Goal: Task Accomplishment & Management: Manage account settings

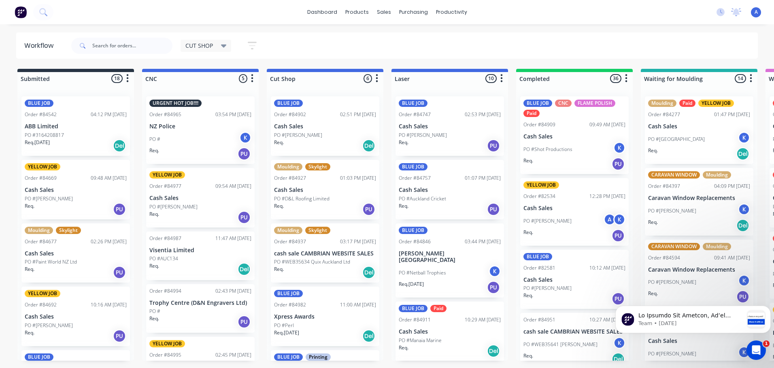
scroll to position [74, 0]
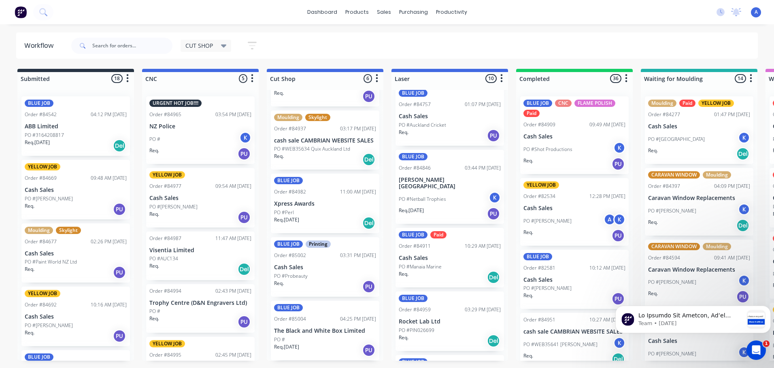
click at [311, 216] on div "PO #Perl" at bounding box center [325, 212] width 102 height 7
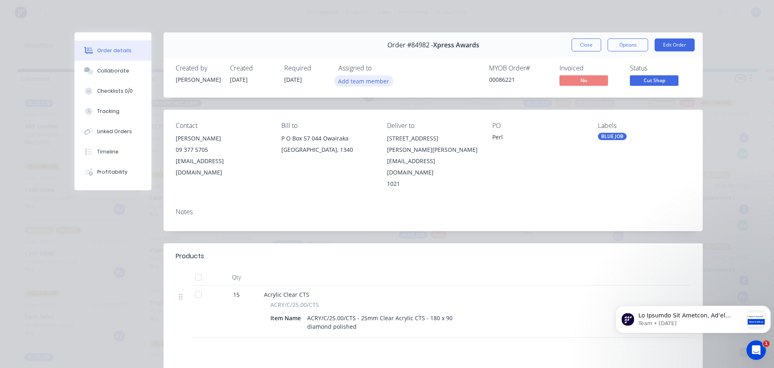
click at [351, 80] on button "Add team member" at bounding box center [364, 80] width 60 height 11
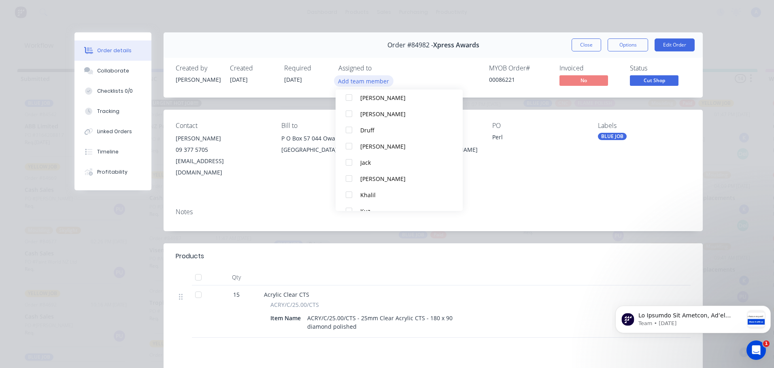
scroll to position [45, 0]
click at [372, 163] on div "Jack" at bounding box center [403, 162] width 85 height 9
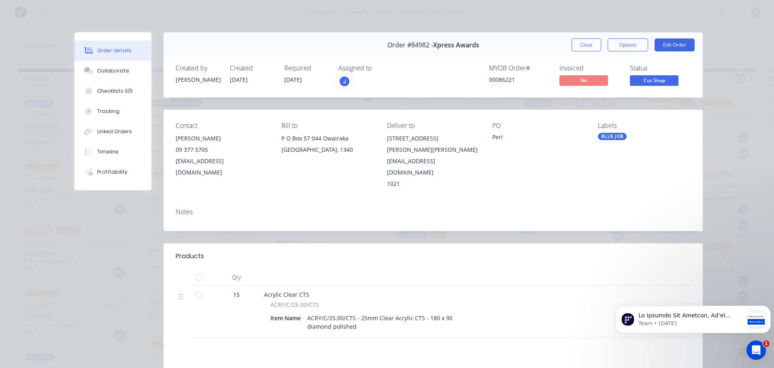
click at [341, 82] on div "J" at bounding box center [345, 81] width 12 height 12
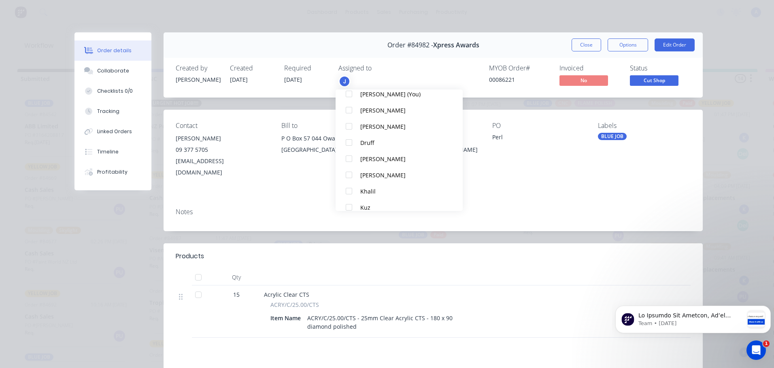
scroll to position [50, 0]
click at [370, 195] on button "Khalil" at bounding box center [399, 189] width 127 height 16
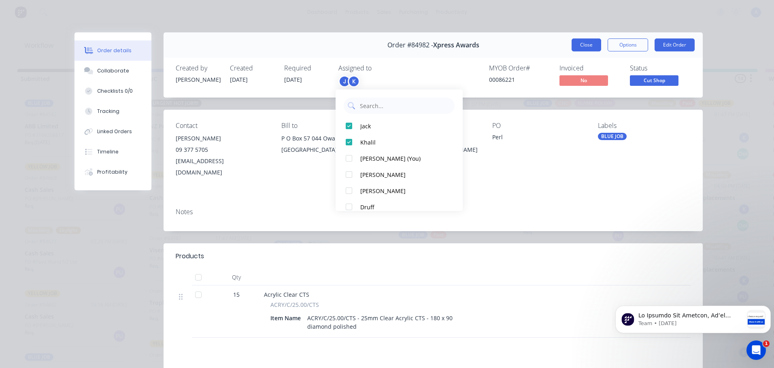
click at [588, 43] on button "Close" at bounding box center [587, 44] width 30 height 13
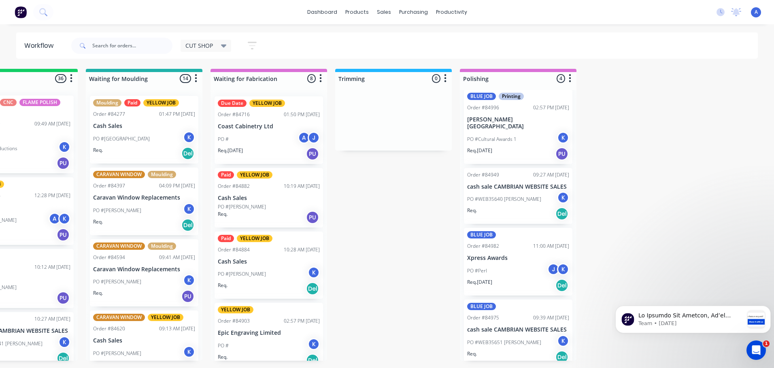
scroll to position [0, 558]
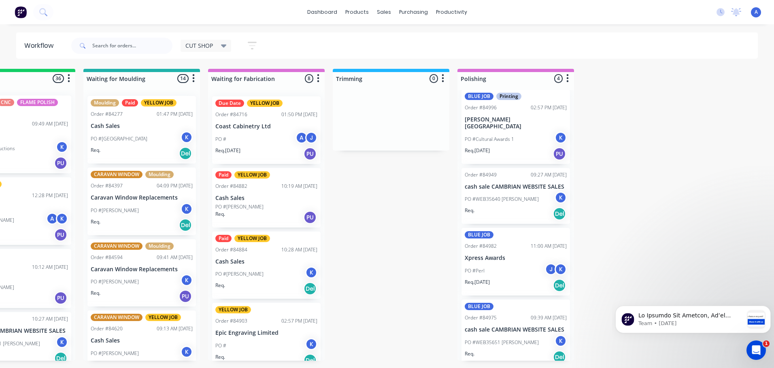
click at [530, 183] on p "cash sale CAMBRIAN WEBSITE SALES" at bounding box center [516, 186] width 102 height 7
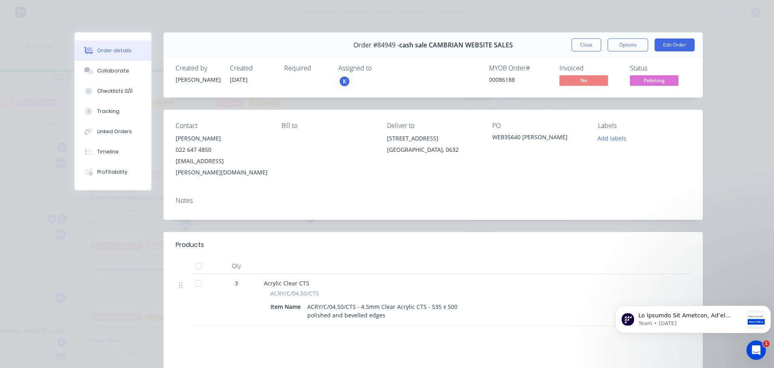
click at [341, 79] on div "K" at bounding box center [345, 81] width 12 height 12
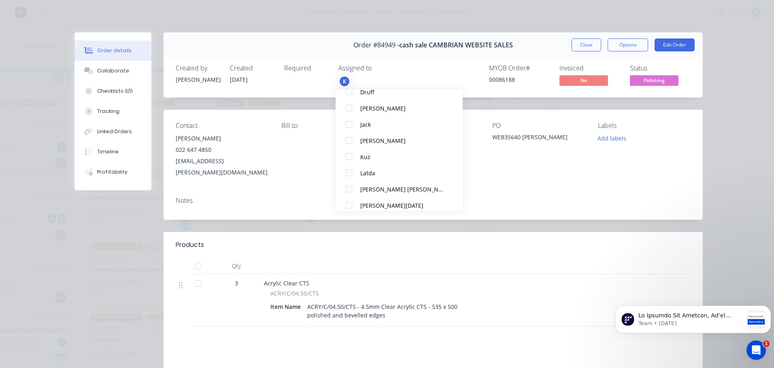
scroll to position [138, 0]
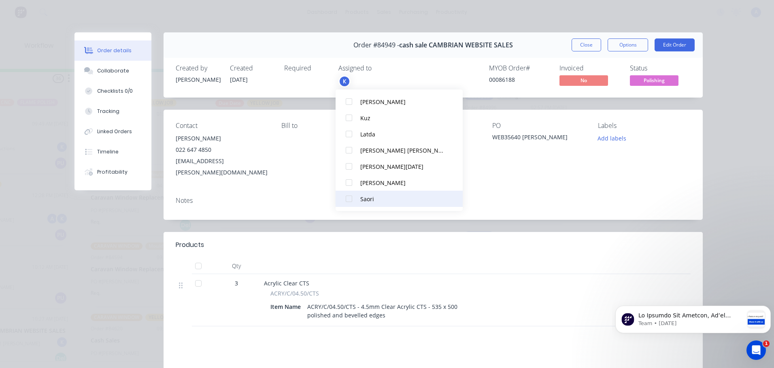
click at [344, 201] on div at bounding box center [349, 199] width 16 height 16
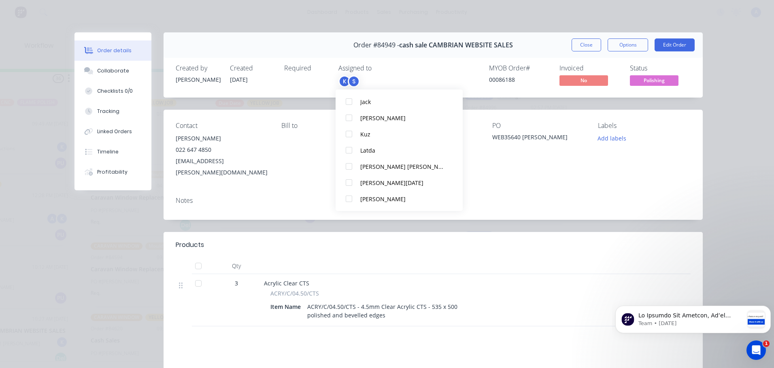
scroll to position [0, 0]
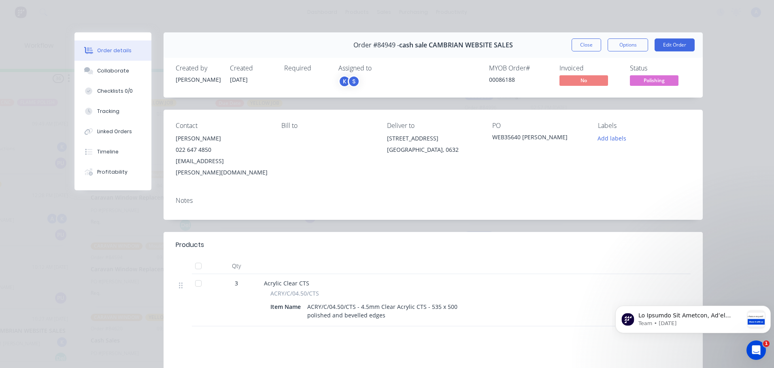
click at [657, 83] on span "Polishing" at bounding box center [654, 80] width 49 height 10
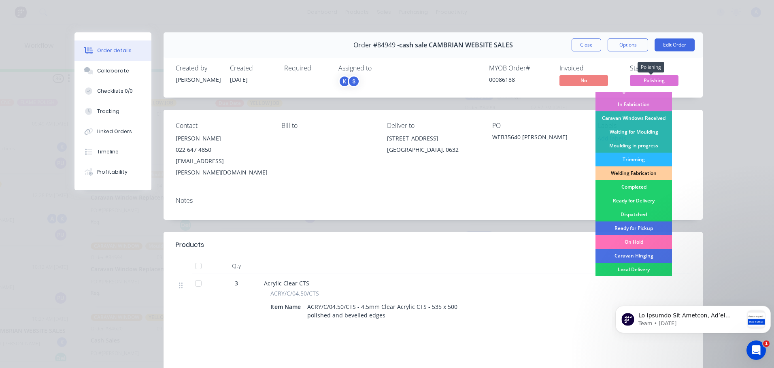
scroll to position [105, 0]
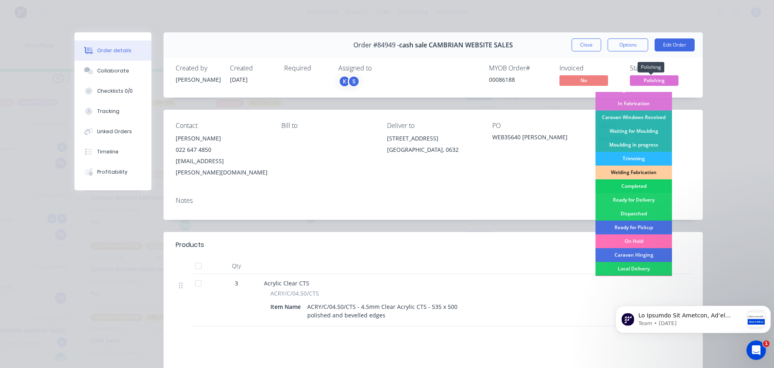
click at [638, 186] on div "Completed" at bounding box center [634, 186] width 77 height 14
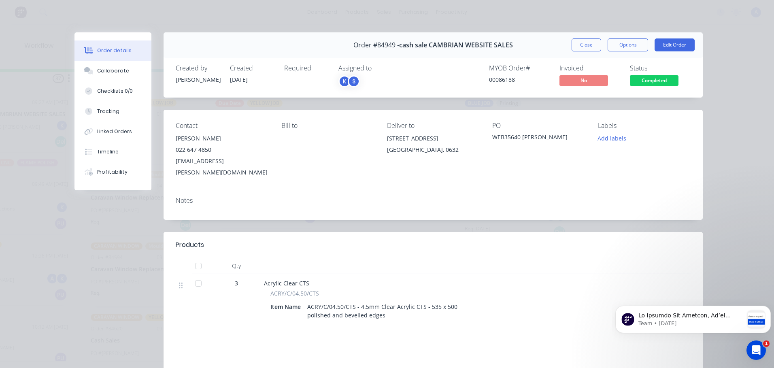
scroll to position [0, 0]
click at [578, 47] on button "Close" at bounding box center [587, 44] width 30 height 13
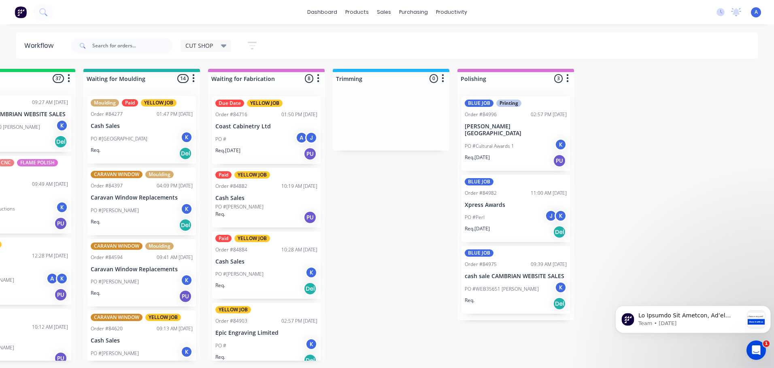
click at [558, 282] on div "K" at bounding box center [561, 288] width 12 height 12
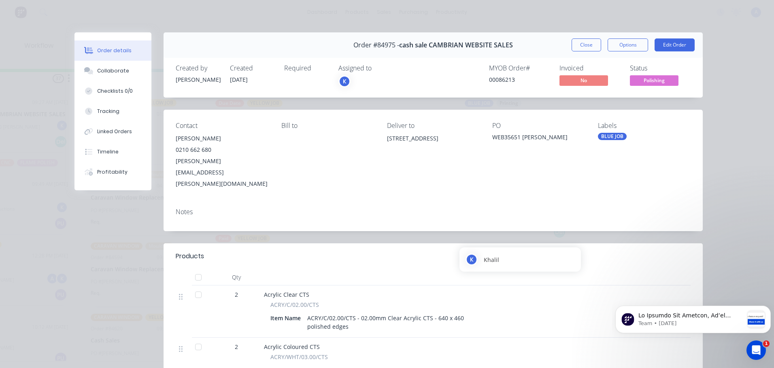
click at [341, 81] on div "K" at bounding box center [345, 81] width 12 height 12
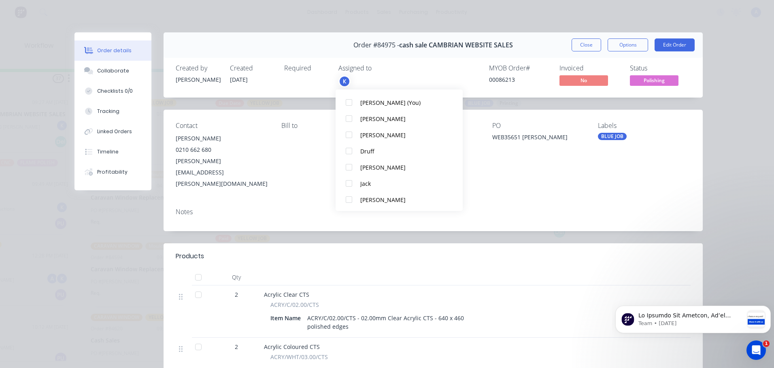
scroll to position [138, 0]
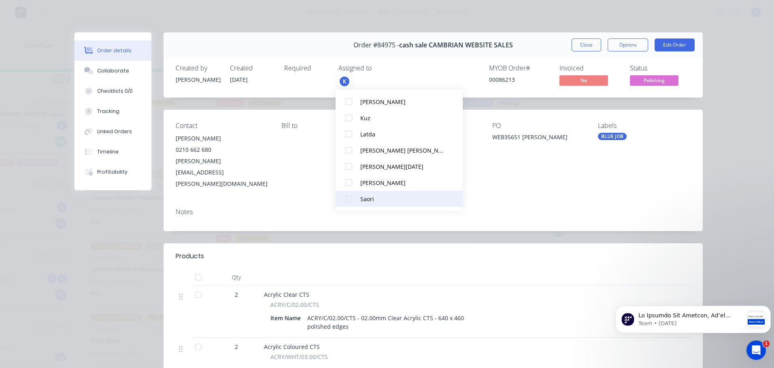
click at [352, 197] on div at bounding box center [349, 199] width 16 height 16
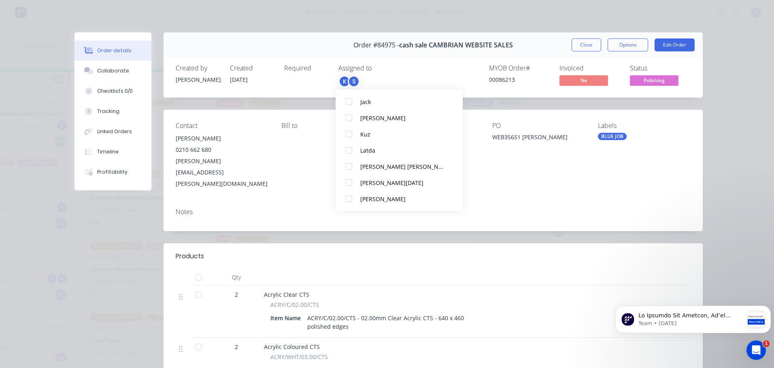
scroll to position [0, 0]
click at [659, 84] on span "Polishing" at bounding box center [654, 80] width 49 height 10
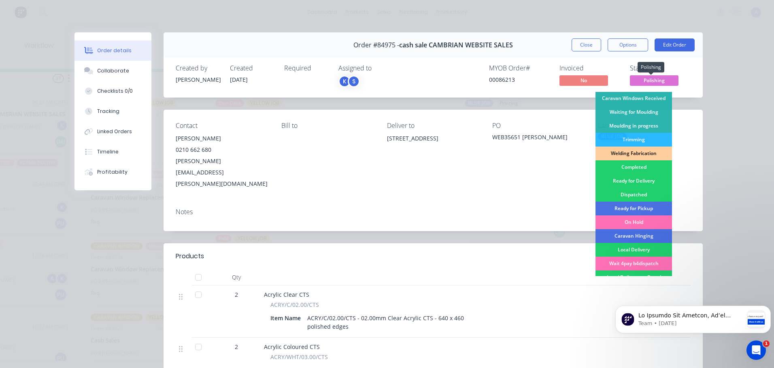
scroll to position [157, 0]
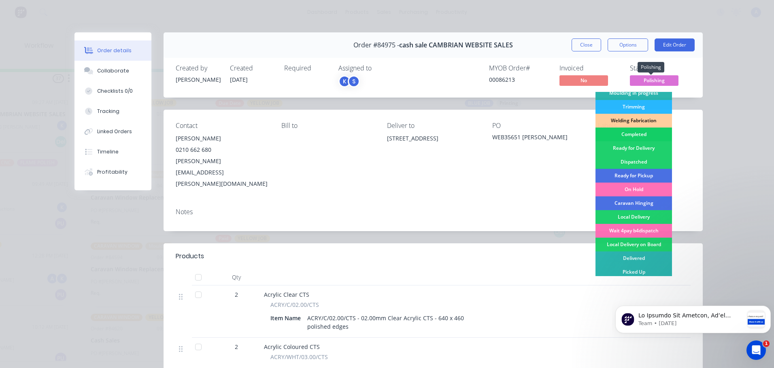
click at [629, 135] on div "Completed" at bounding box center [634, 135] width 77 height 14
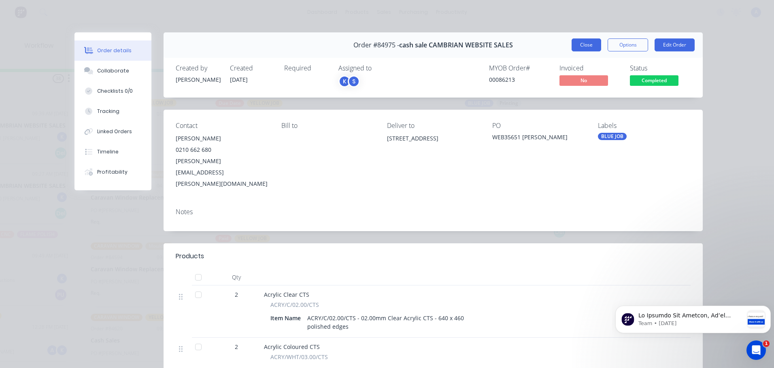
click at [578, 47] on button "Close" at bounding box center [587, 44] width 30 height 13
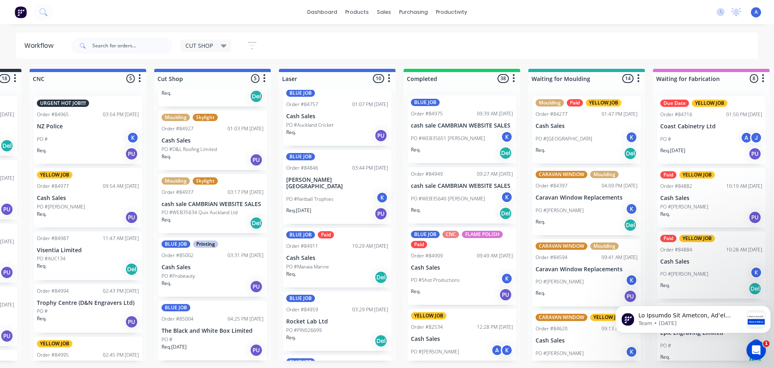
scroll to position [0, 111]
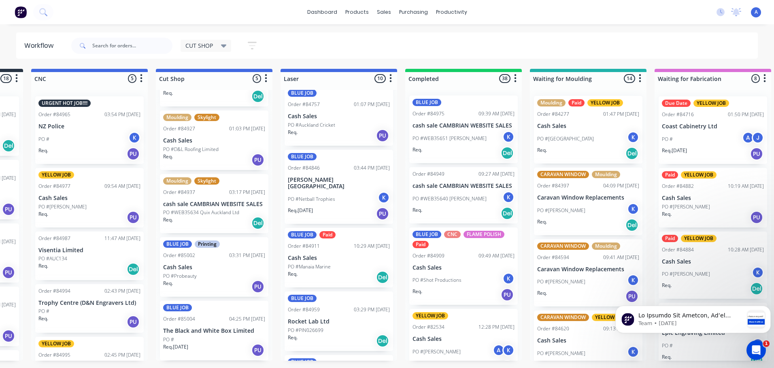
click at [237, 342] on div "PO #" at bounding box center [214, 339] width 102 height 7
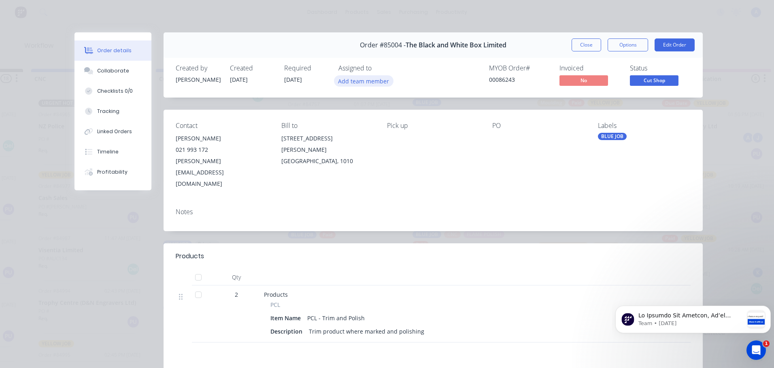
click at [371, 82] on button "Add team member" at bounding box center [364, 80] width 60 height 11
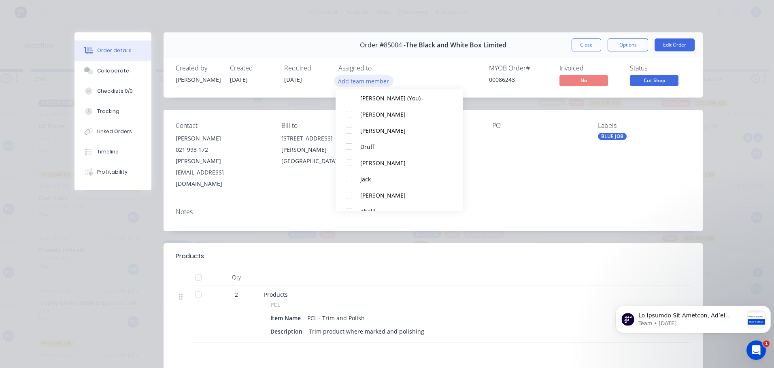
scroll to position [29, 0]
click at [375, 181] on div "Jack" at bounding box center [403, 178] width 85 height 9
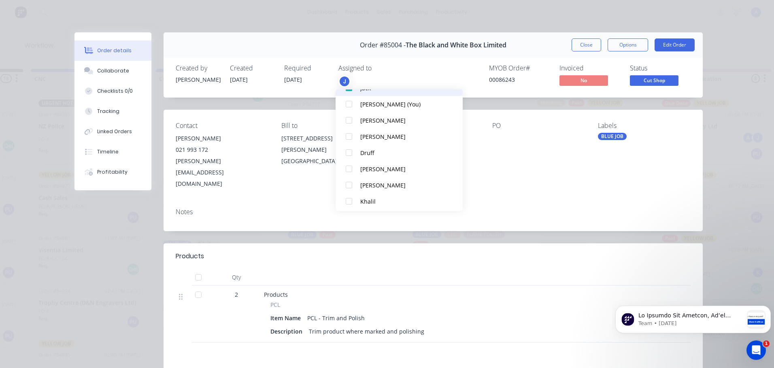
scroll to position [43, 0]
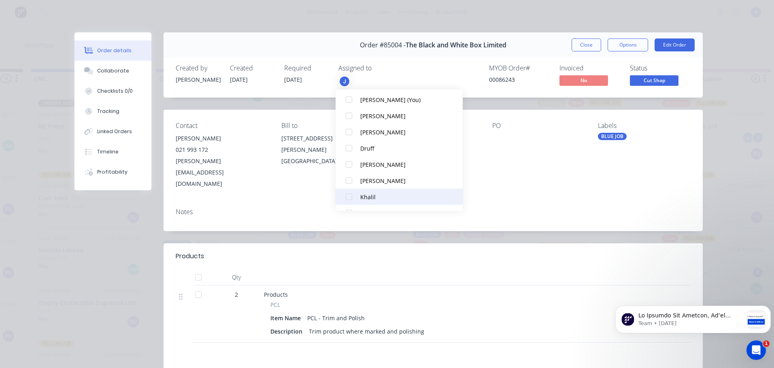
click at [373, 200] on div "Khalil" at bounding box center [403, 197] width 85 height 9
click at [589, 49] on button "Close" at bounding box center [587, 44] width 30 height 13
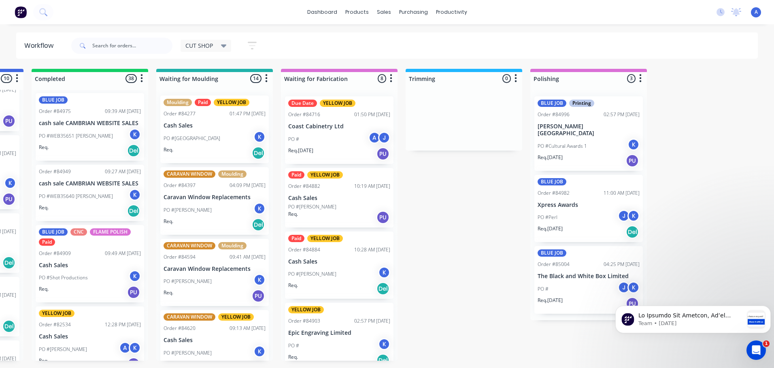
scroll to position [0, 0]
